Goal: Task Accomplishment & Management: Manage account settings

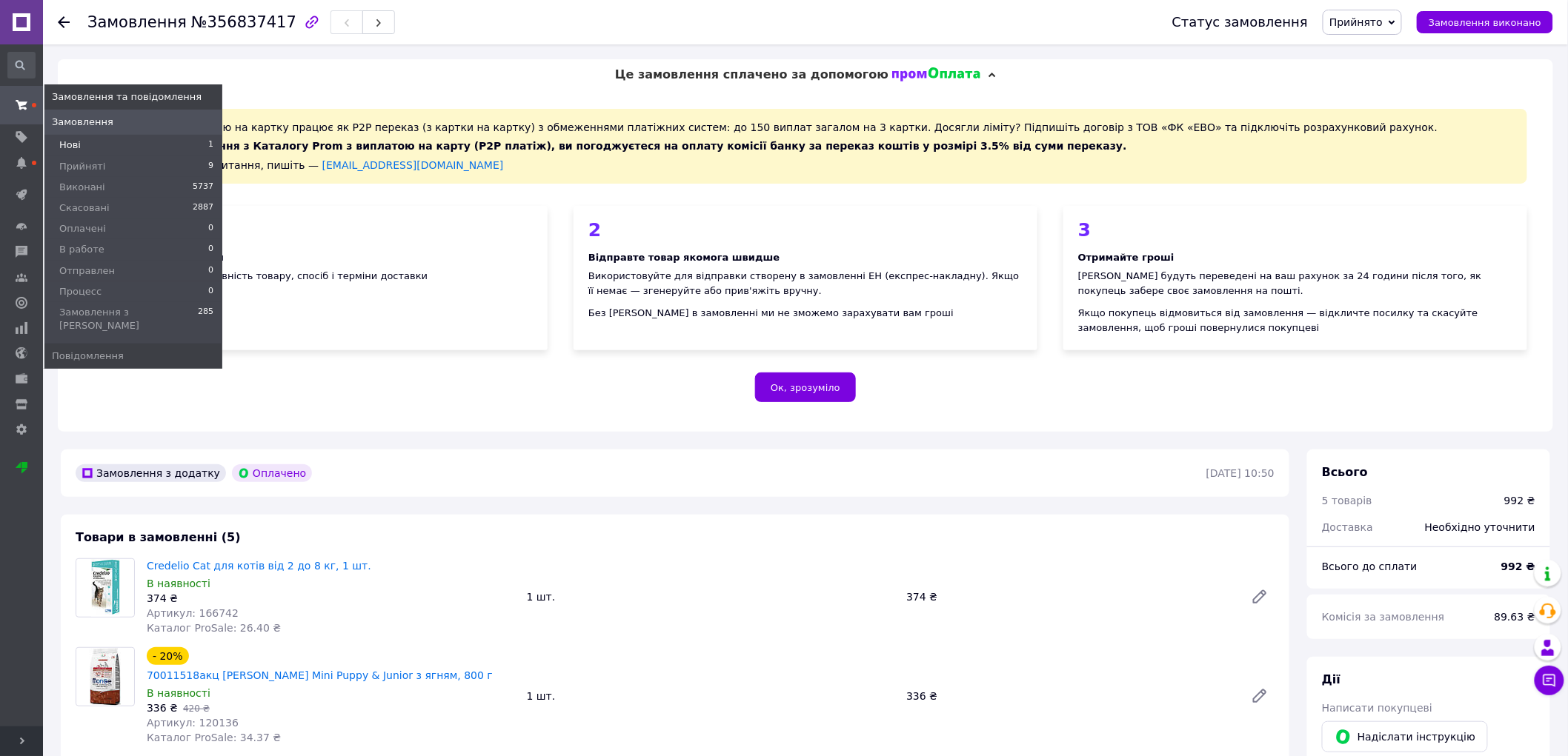
click at [80, 143] on li "Нові 1" at bounding box center [133, 145] width 177 height 21
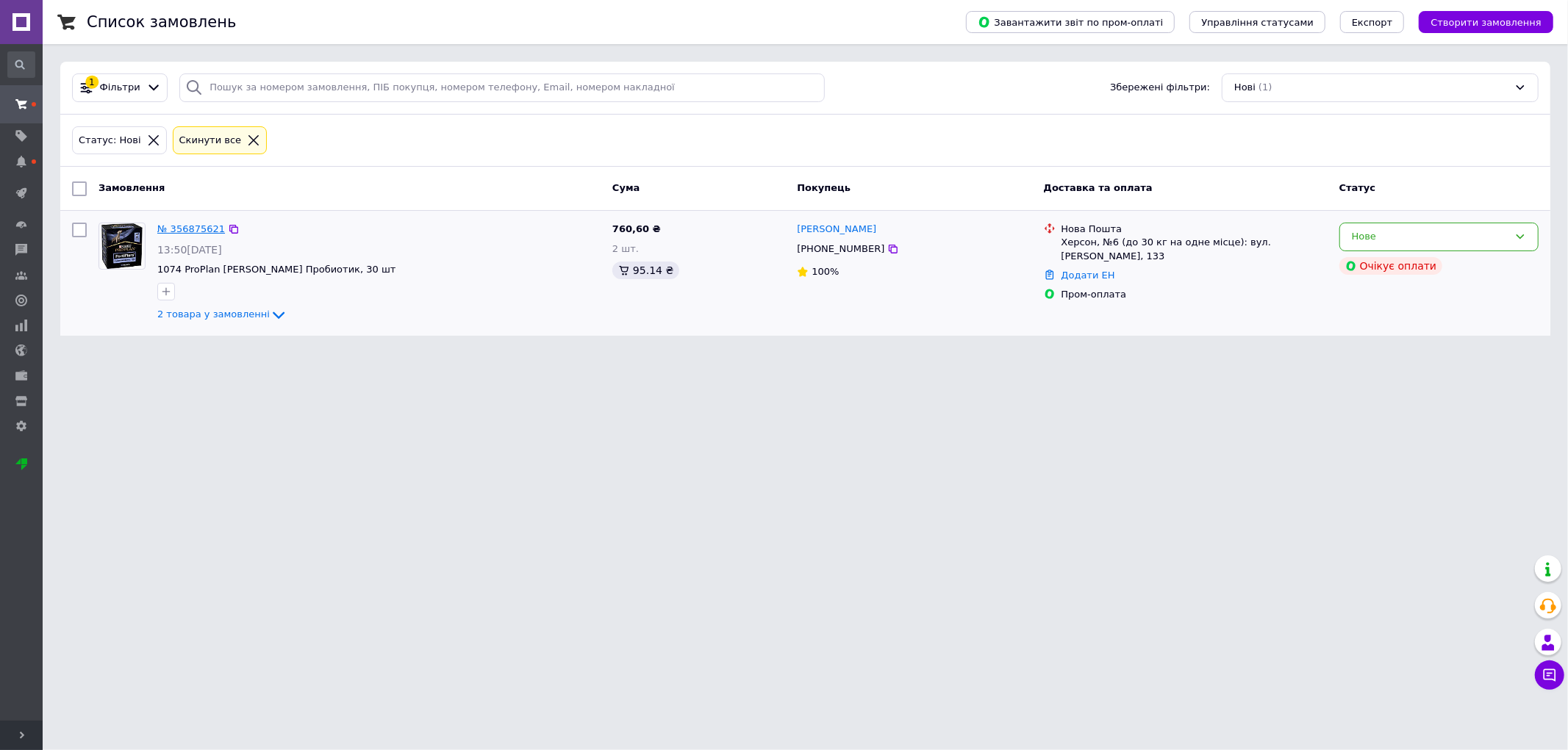
click at [186, 227] on link "№ 356875621" at bounding box center [191, 229] width 68 height 11
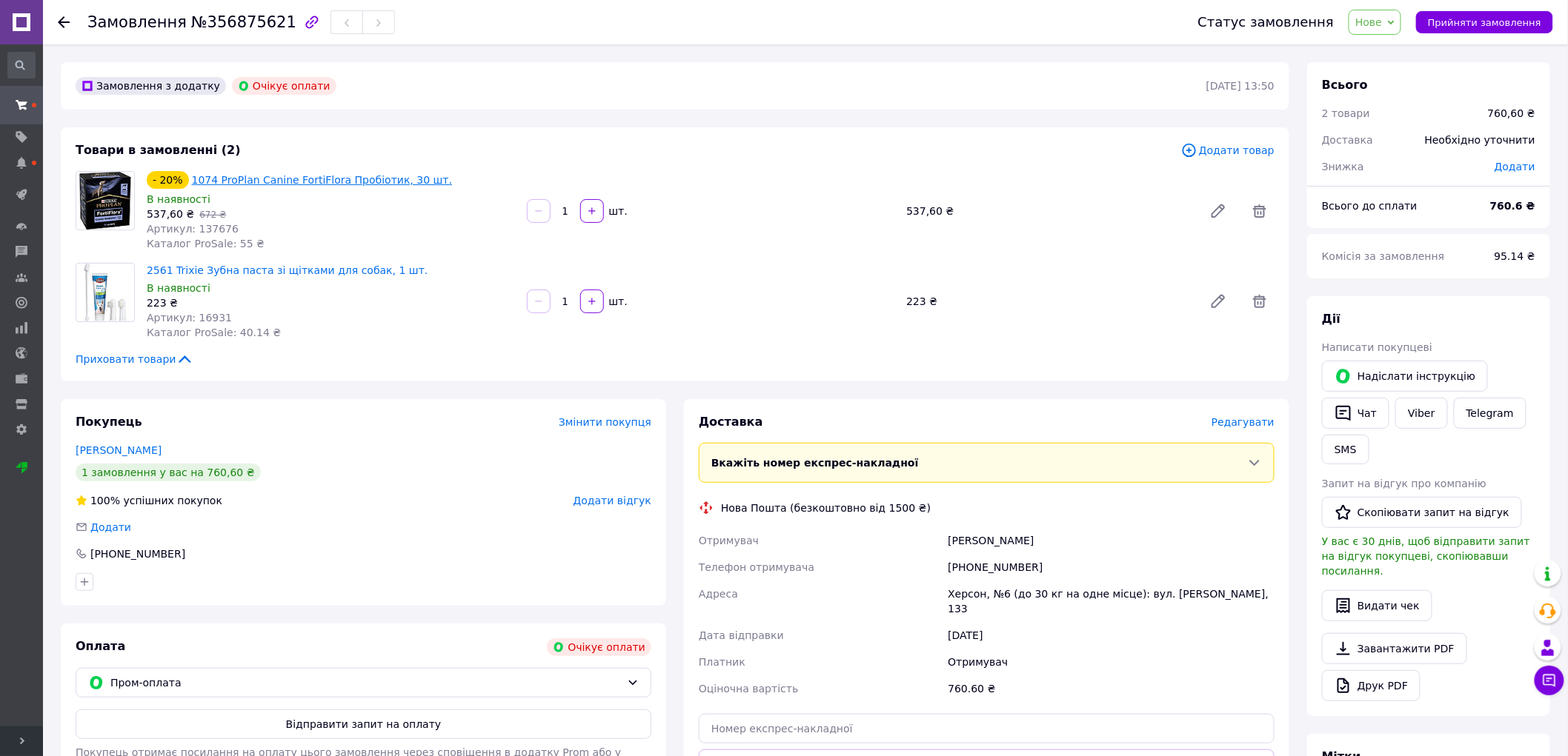
click at [247, 180] on link "1074 ProPlan Canine FortiFlora Пробіотик, 30 шт." at bounding box center [322, 180] width 260 height 12
click at [261, 267] on link "2561 Trixie Зубна паста зі щітками для собак, 1 шт." at bounding box center [287, 270] width 281 height 12
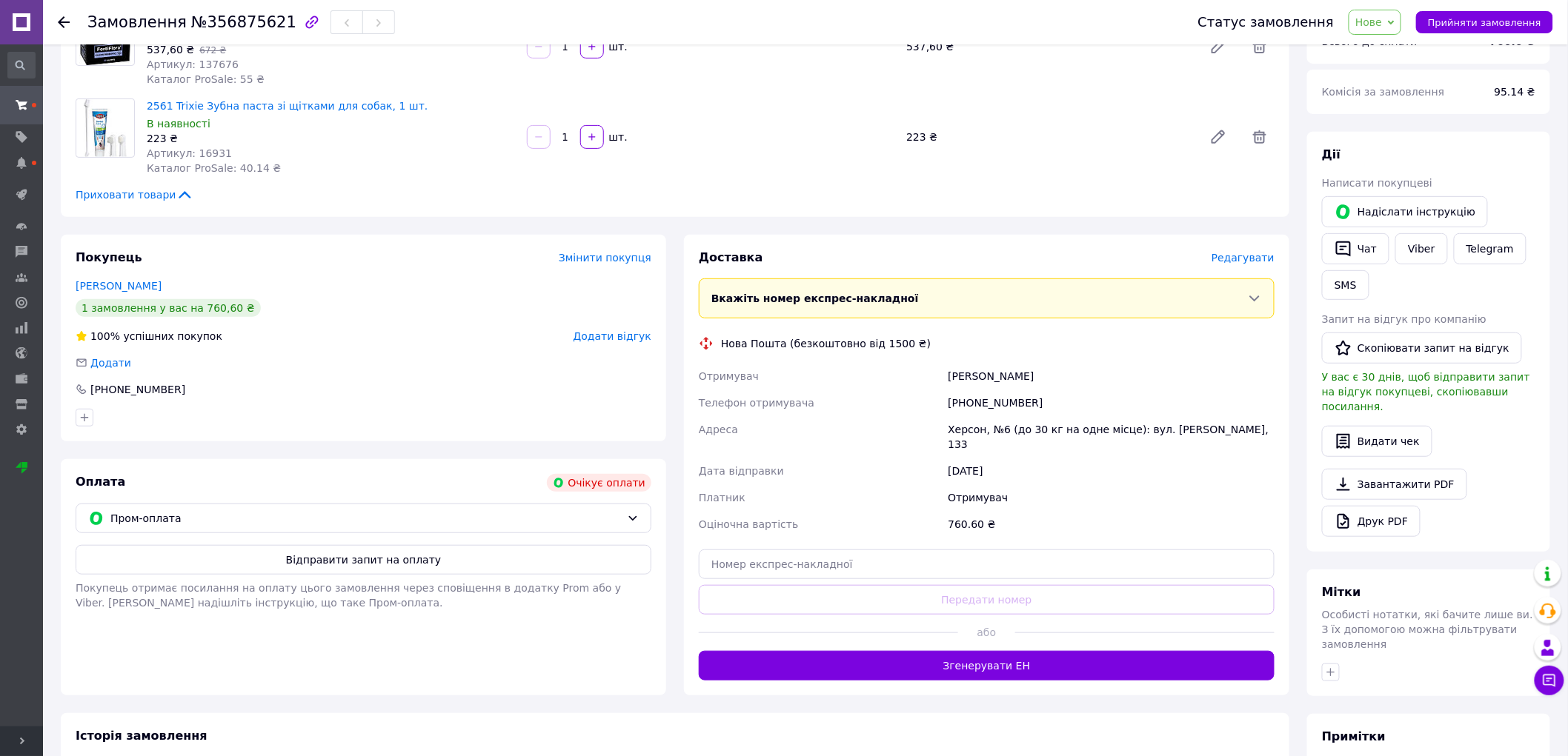
drag, startPoint x: 1036, startPoint y: 385, endPoint x: 949, endPoint y: 385, distance: 87.0
click at [949, 385] on div "[PERSON_NAME]" at bounding box center [1111, 376] width 333 height 26
copy div "[PERSON_NAME]"
click at [1048, 406] on div "[PHONE_NUMBER]" at bounding box center [1111, 403] width 333 height 26
drag, startPoint x: 1041, startPoint y: 408, endPoint x: 967, endPoint y: 405, distance: 74.1
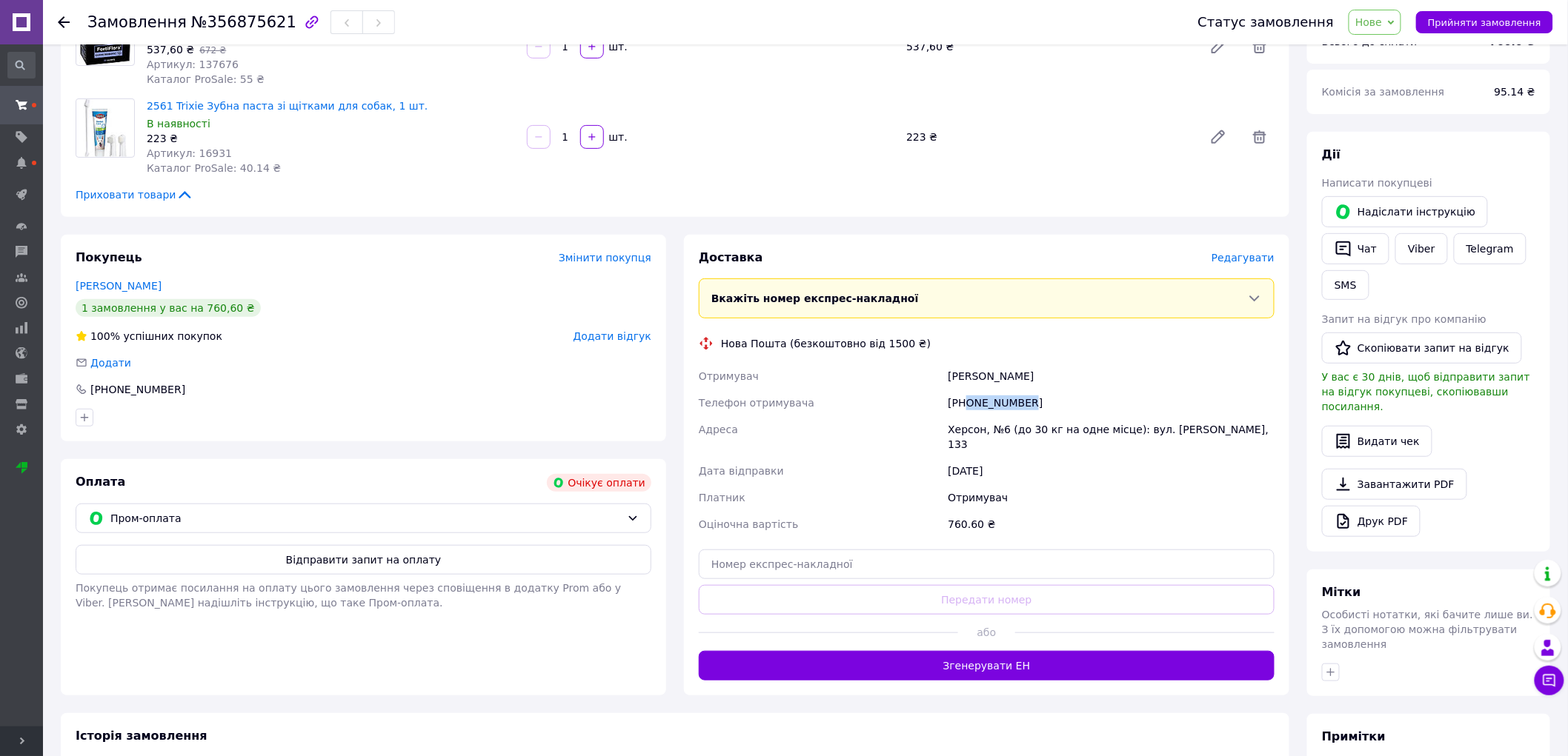
click at [967, 405] on div "[PHONE_NUMBER]" at bounding box center [1111, 403] width 333 height 26
copy div "0669494505"
click at [1080, 490] on div "Отримувач" at bounding box center [1111, 497] width 333 height 26
drag, startPoint x: 944, startPoint y: 426, endPoint x: 980, endPoint y: 431, distance: 36.3
click at [980, 431] on div "Отримувач Птушко Наталья Телефон отримувача +380669494505 Адреса Херсон, №6 (до…" at bounding box center [987, 451] width 582 height 175
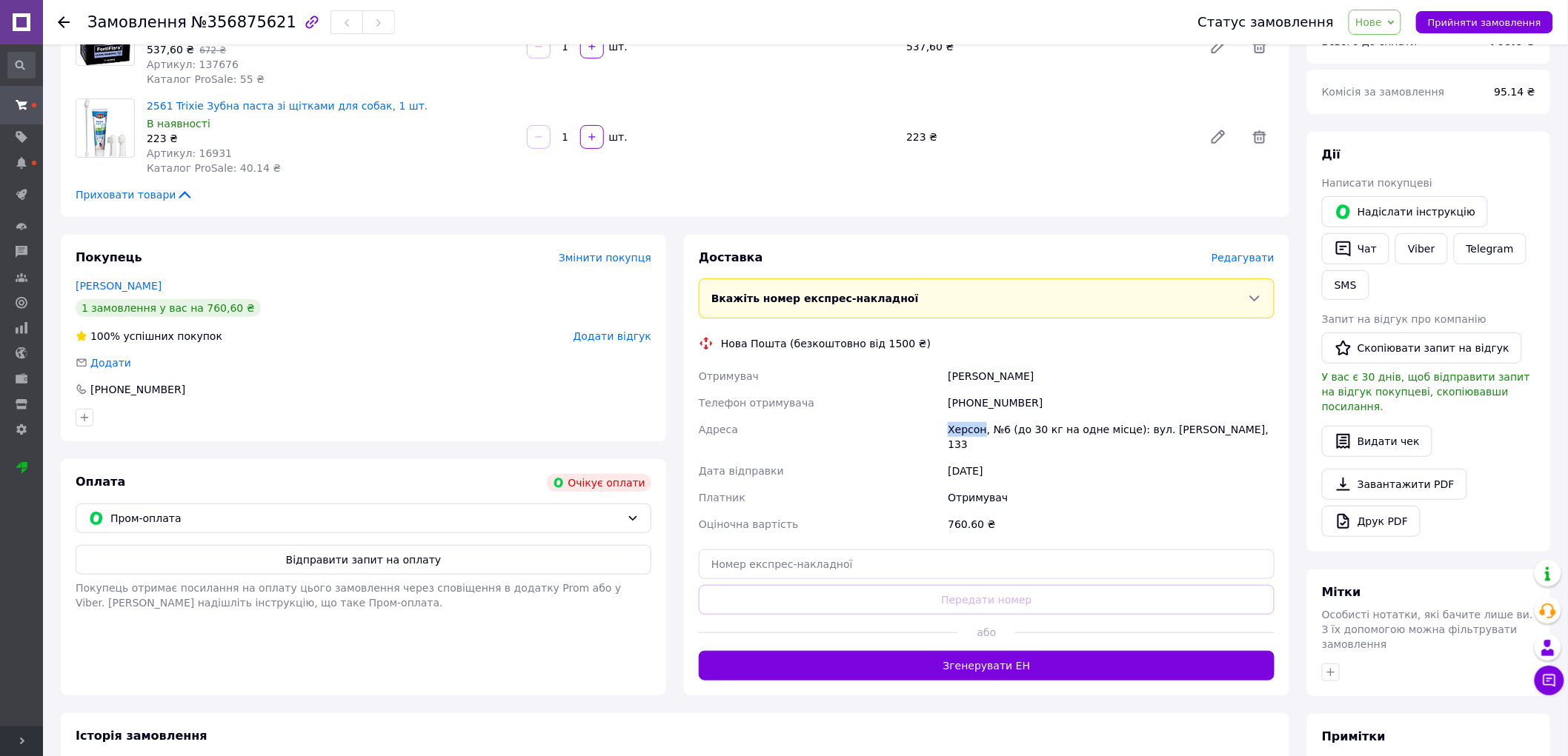
copy div "Адреса Херсон"
click at [1129, 511] on div "760.60 ₴" at bounding box center [1111, 524] width 333 height 26
drag, startPoint x: 1142, startPoint y: 424, endPoint x: 1243, endPoint y: 430, distance: 101.2
click at [1243, 430] on div "Херсон, №6 (до 30 кг на одне місце): вул. [PERSON_NAME], 133" at bounding box center [1111, 437] width 333 height 42
copy div "ул. Іллюши Кулика, 133"
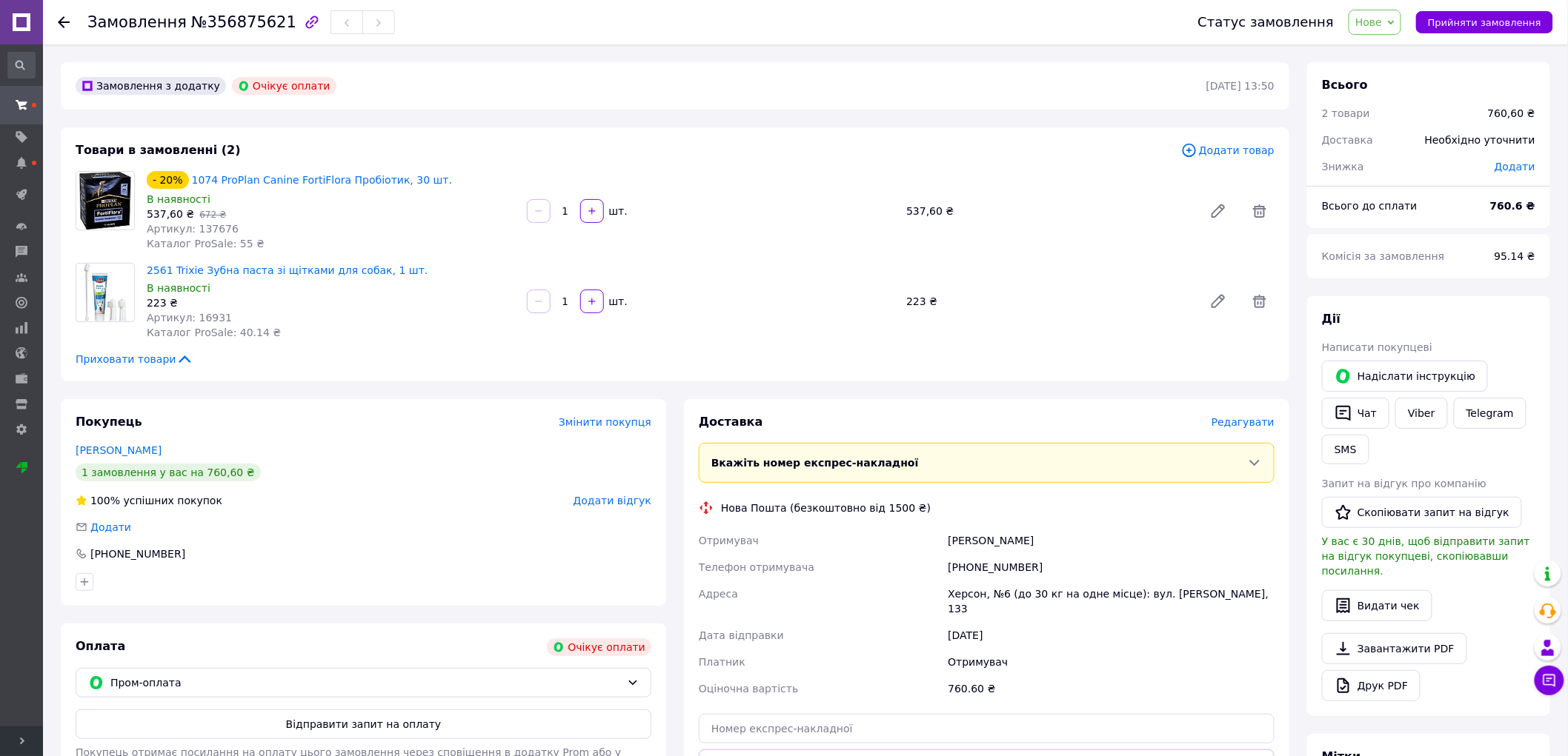
click at [1395, 21] on icon at bounding box center [1391, 22] width 7 height 5
click at [1397, 49] on li "Прийнято" at bounding box center [1384, 52] width 71 height 22
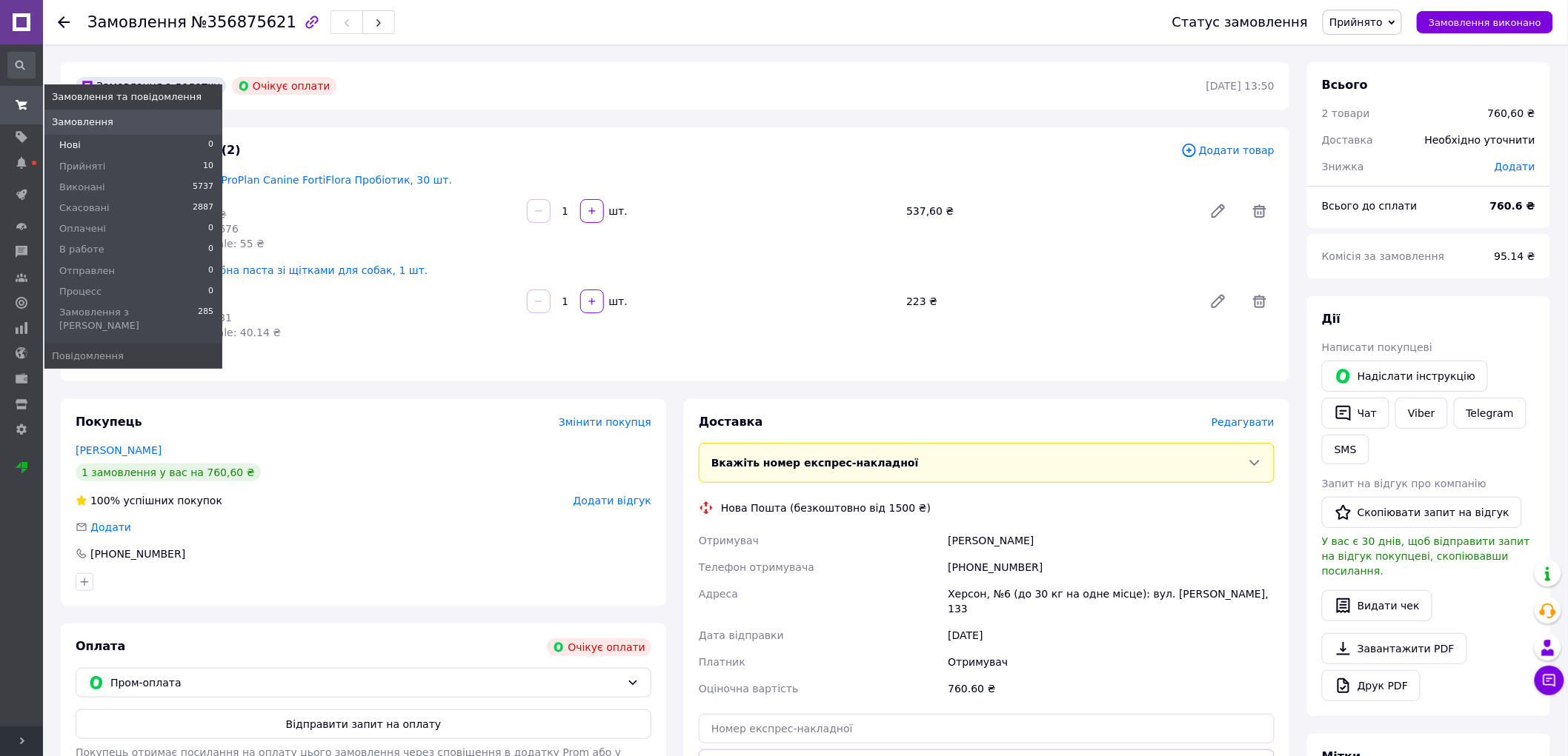
click at [89, 139] on li "Нові 0" at bounding box center [133, 145] width 177 height 21
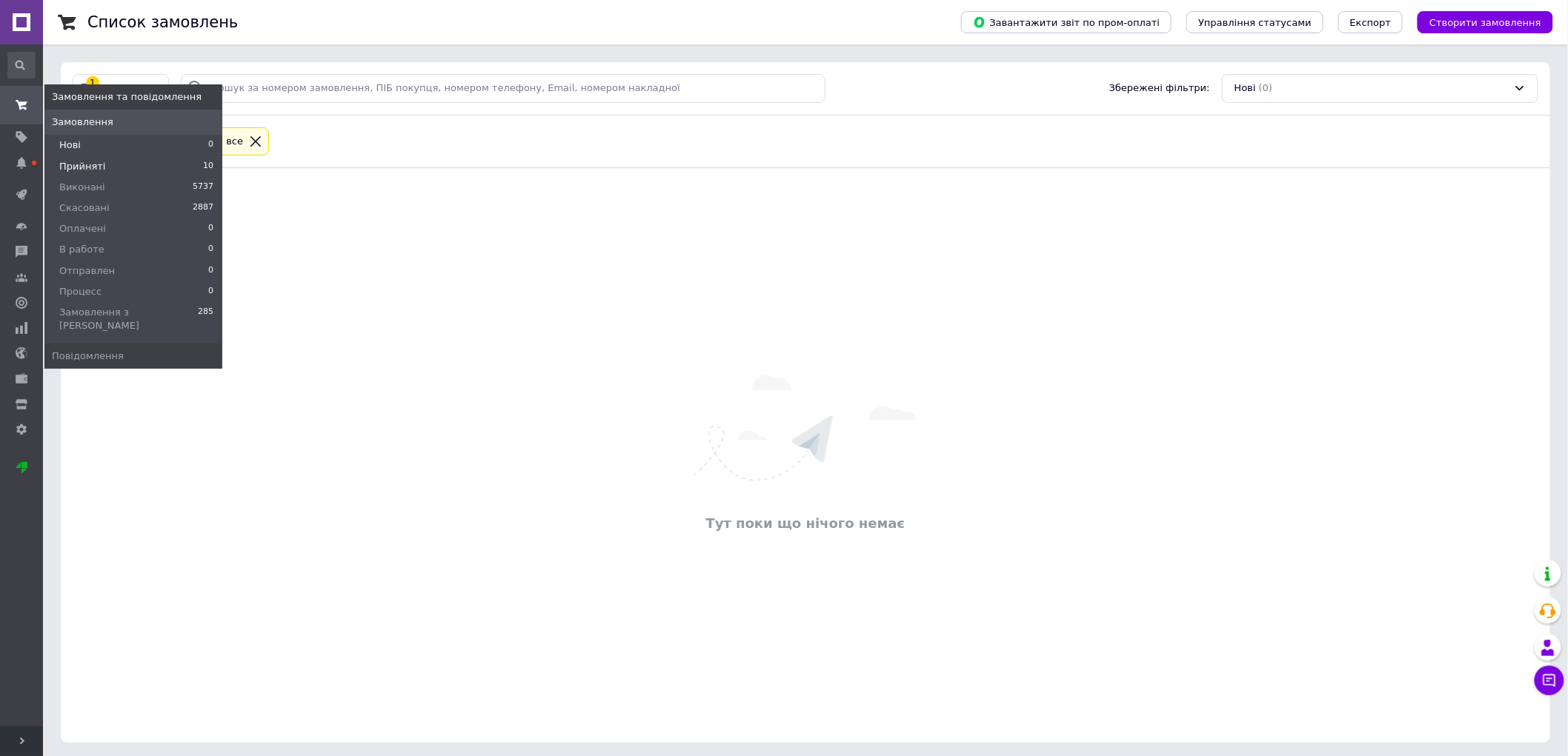
click at [80, 172] on span "Прийняті" at bounding box center [81, 167] width 46 height 13
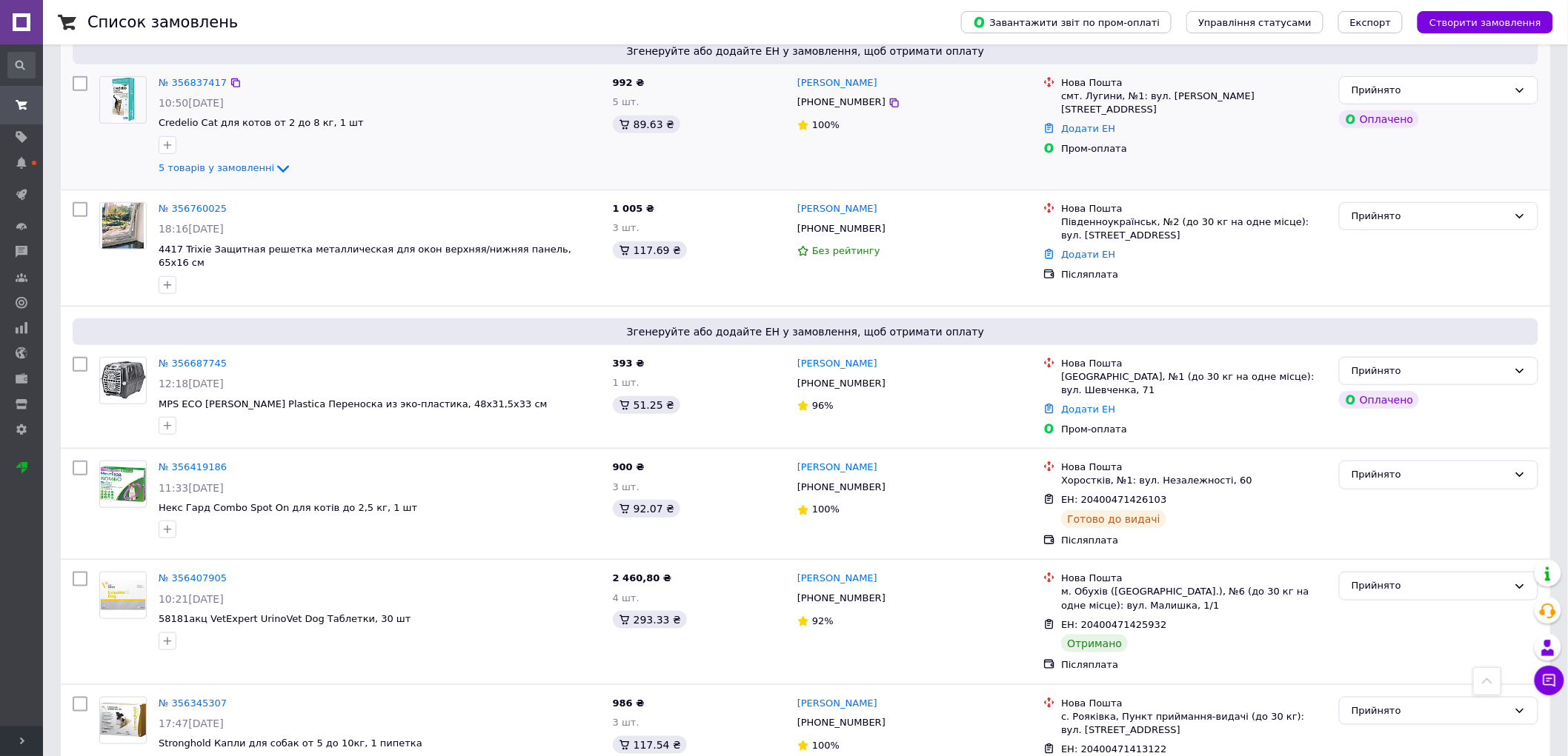
scroll to position [292, 0]
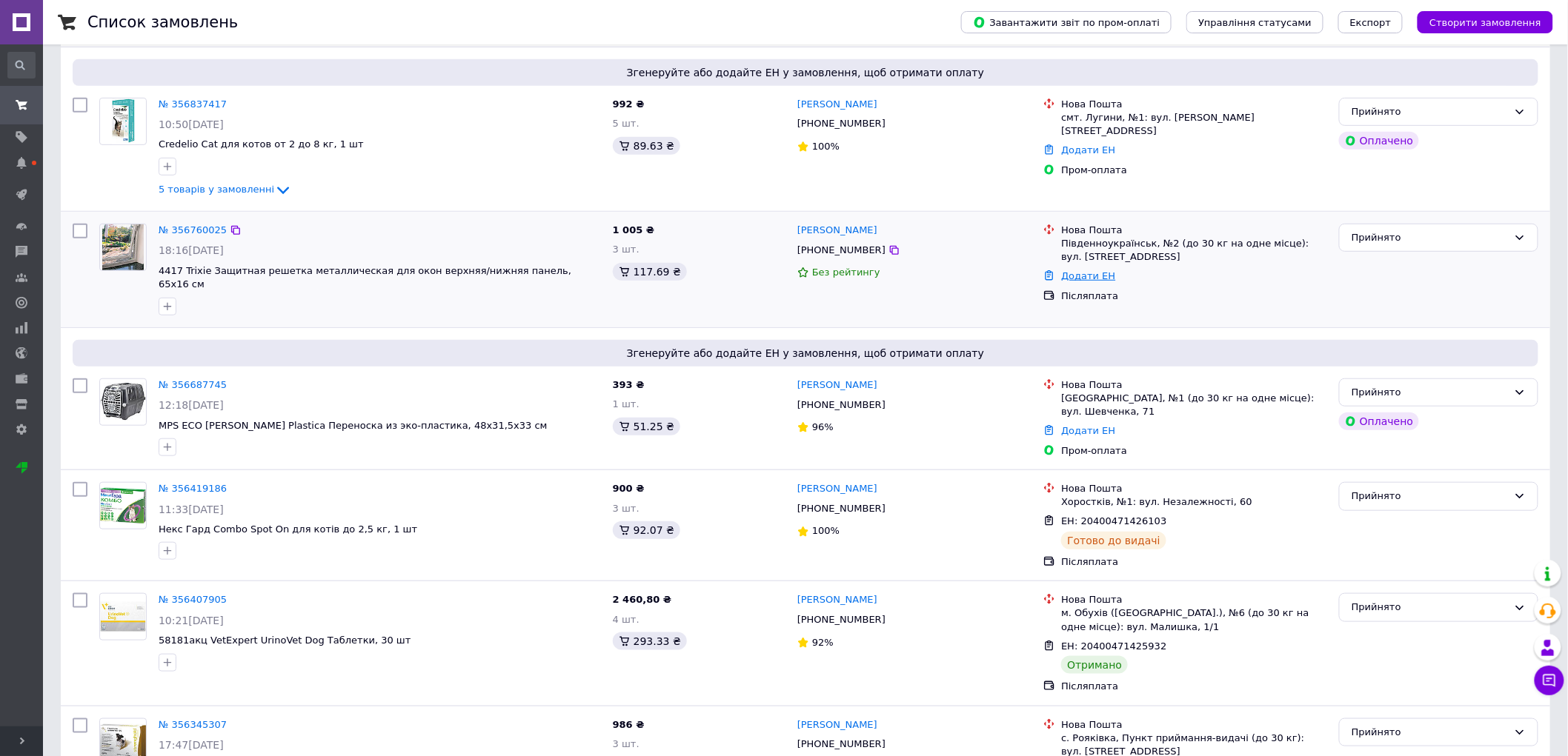
click at [1084, 281] on link "Додати ЕН" at bounding box center [1088, 276] width 54 height 11
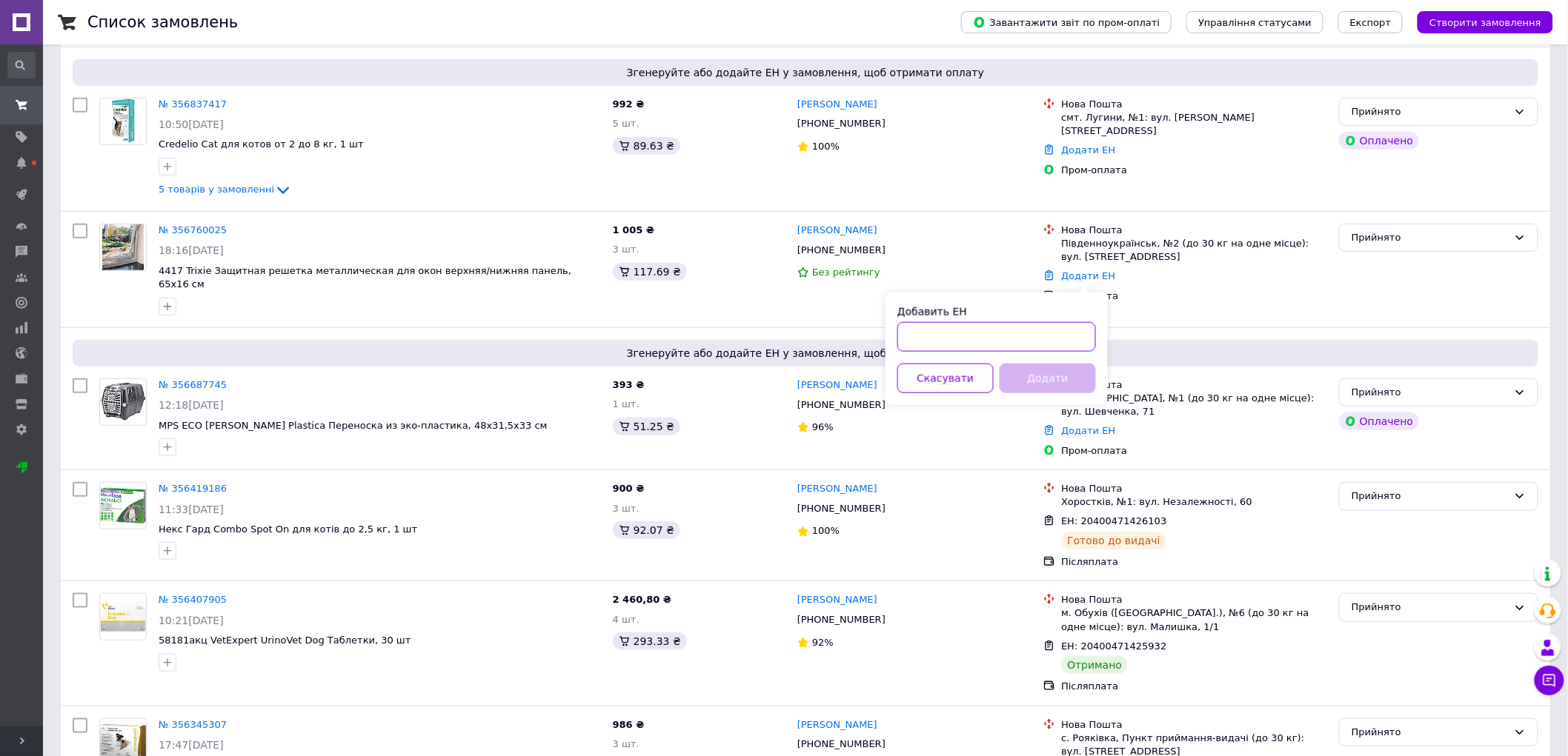
click at [1016, 342] on input "Добавить ЕН" at bounding box center [997, 337] width 198 height 29
paste input "20400471914116"
type input "20400471914116"
click at [1058, 380] on button "Додати" at bounding box center [1048, 378] width 96 height 29
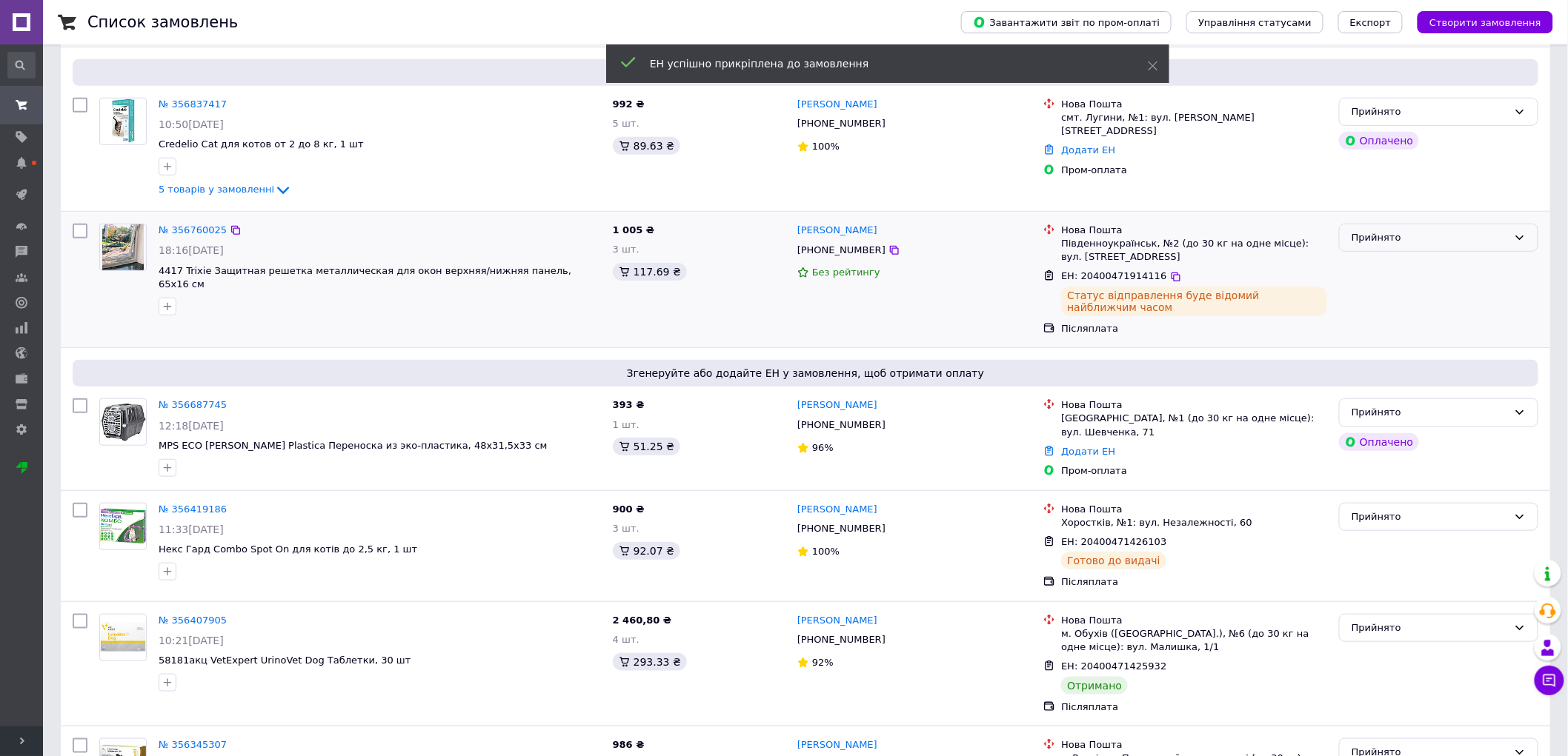
click at [1518, 238] on icon at bounding box center [1520, 238] width 9 height 5
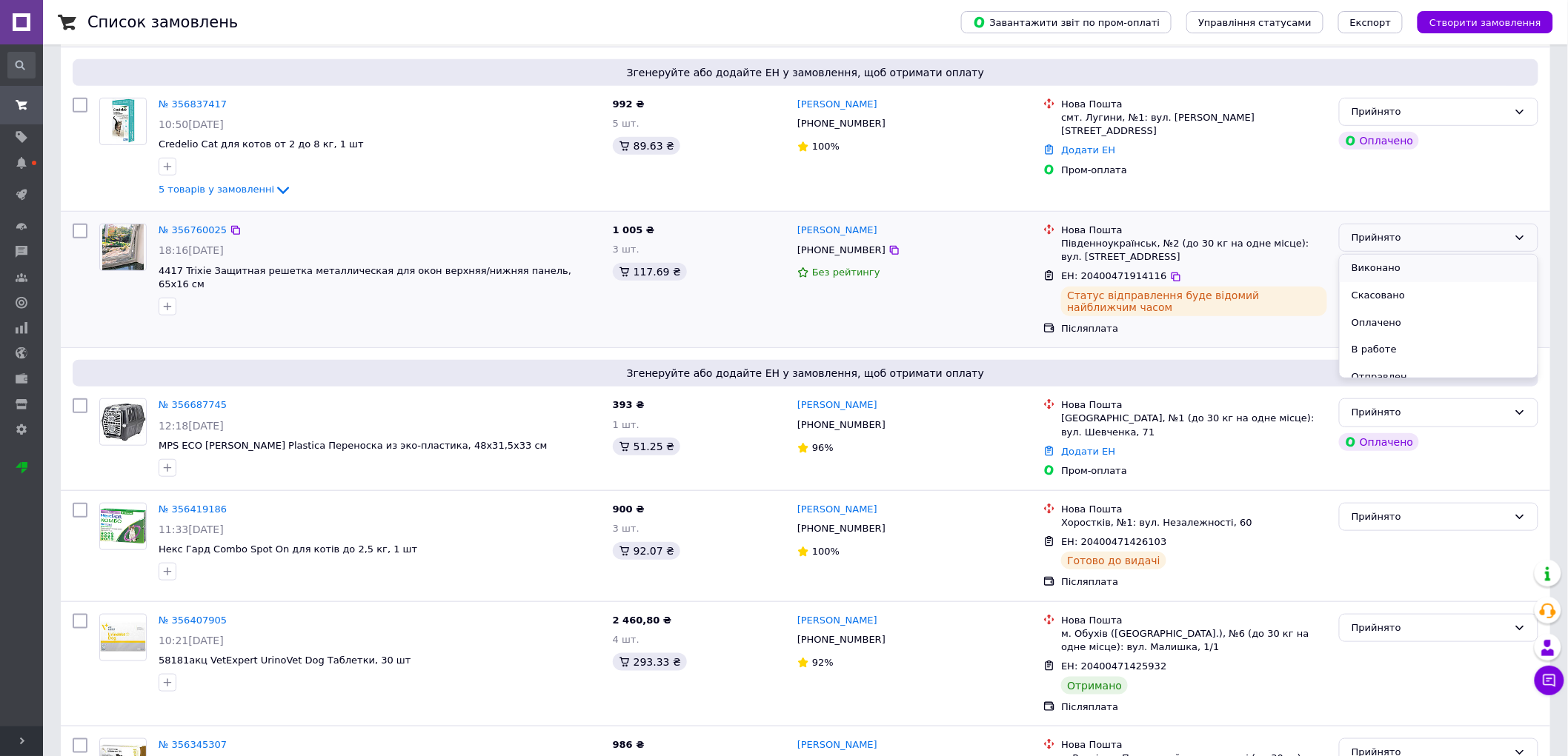
click at [1411, 274] on li "Виконано" at bounding box center [1439, 268] width 198 height 27
